Goal: Communication & Community: Participate in discussion

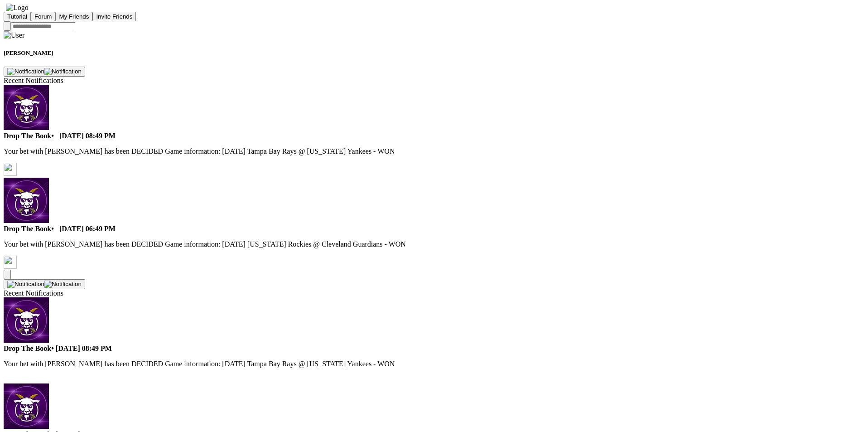
click at [56, 21] on button "Forum" at bounding box center [43, 17] width 25 height 10
